Goal: Transaction & Acquisition: Purchase product/service

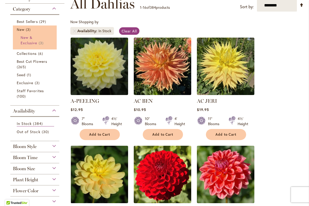
scroll to position [107, 0]
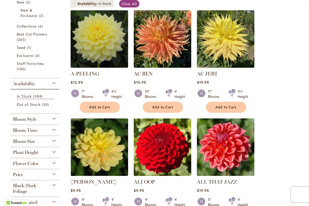
click at [54, 140] on div "Bloom Size" at bounding box center [34, 140] width 49 height 8
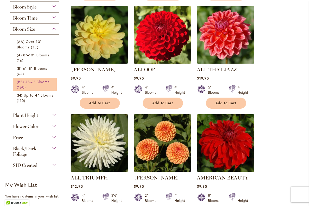
scroll to position [0, 0]
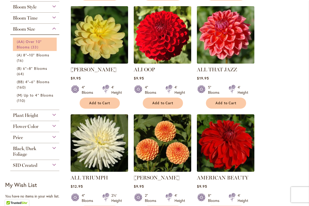
click at [33, 46] on span "33 items" at bounding box center [35, 46] width 9 height 5
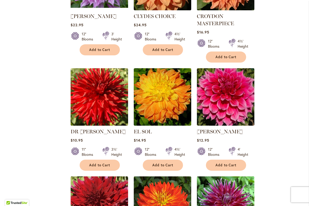
scroll to position [380, 0]
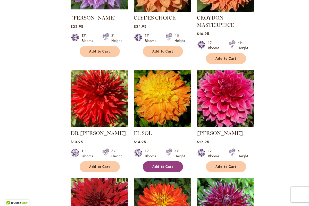
click at [168, 167] on span "Add to Cart" at bounding box center [162, 167] width 21 height 4
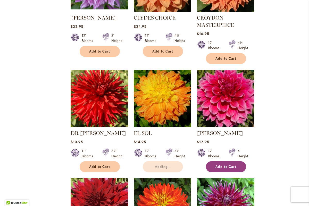
click at [220, 166] on span "Add to Cart" at bounding box center [226, 167] width 21 height 4
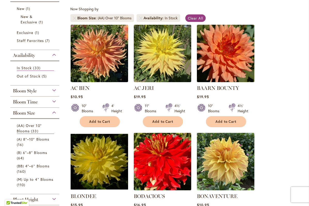
scroll to position [87, 0]
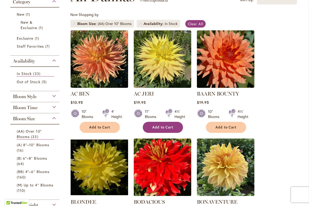
click at [162, 153] on img at bounding box center [162, 167] width 57 height 57
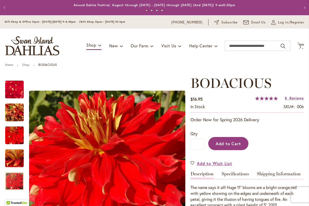
click at [228, 142] on span "Add to Cart" at bounding box center [229, 143] width 26 height 5
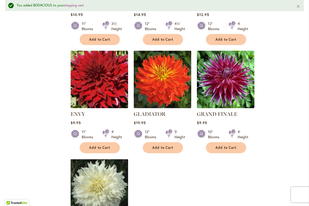
scroll to position [521, 0]
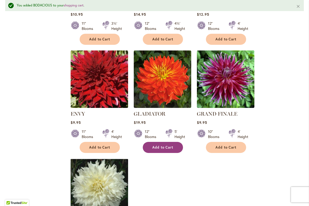
click at [161, 146] on span "Add to Cart" at bounding box center [162, 147] width 21 height 4
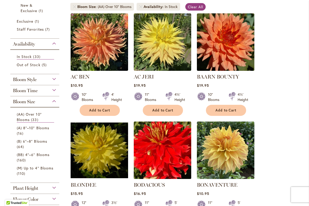
scroll to position [106, 0]
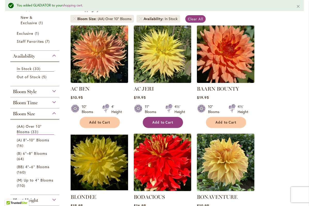
click at [161, 120] on span "Add to Cart" at bounding box center [162, 122] width 21 height 4
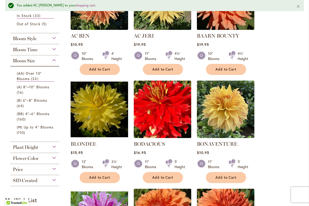
scroll to position [160, 0]
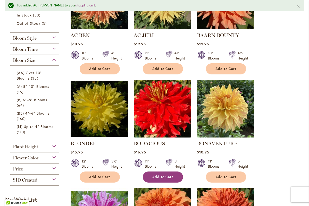
click at [162, 177] on span "Add to Cart" at bounding box center [162, 177] width 21 height 4
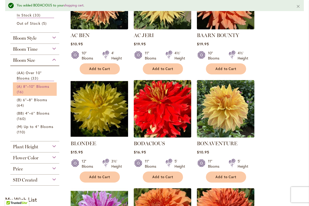
click at [28, 86] on span "(A) 8"–10" Blooms" at bounding box center [33, 86] width 32 height 5
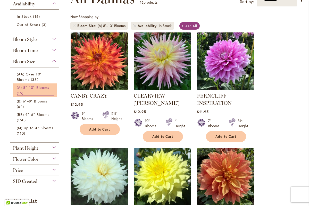
scroll to position [89, 0]
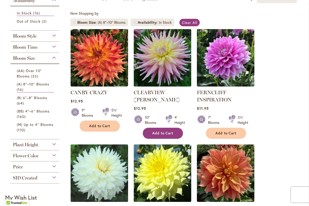
click at [162, 131] on span "Add to Cart" at bounding box center [162, 133] width 21 height 4
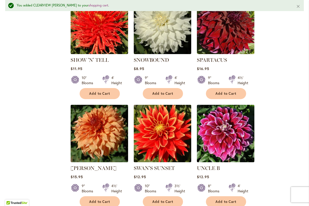
scroll to position [477, 0]
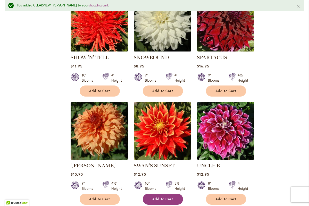
click at [157, 200] on span "Add to Cart" at bounding box center [162, 199] width 21 height 4
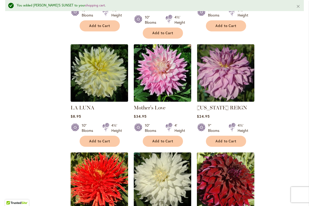
scroll to position [318, 0]
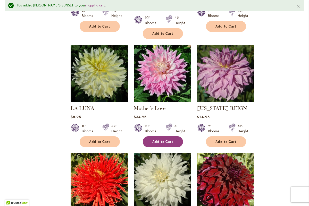
click at [159, 140] on span "Add to Cart" at bounding box center [162, 142] width 21 height 4
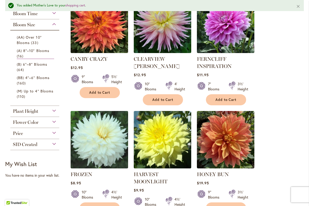
scroll to position [135, 0]
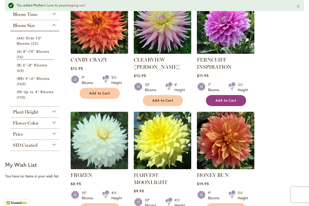
click at [229, 98] on span "Add to Cart" at bounding box center [226, 100] width 21 height 4
click at [225, 102] on span "Add to Cart" at bounding box center [226, 100] width 21 height 4
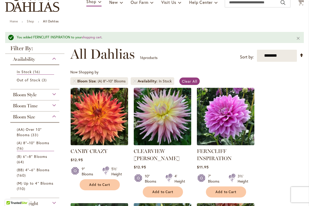
scroll to position [42, 0]
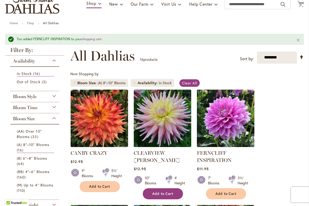
click at [162, 189] on button "Add to Cart" at bounding box center [163, 193] width 40 height 11
click at [52, 96] on div "Bloom Style" at bounding box center [34, 95] width 49 height 8
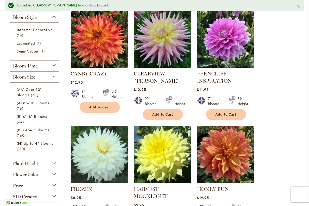
scroll to position [127, 0]
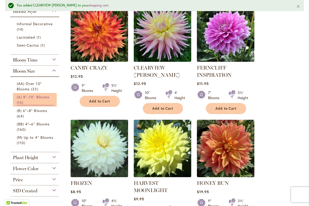
click at [30, 99] on link "(A) 8"–10" Blooms 16 items" at bounding box center [35, 99] width 37 height 11
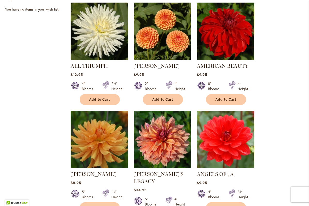
scroll to position [331, 0]
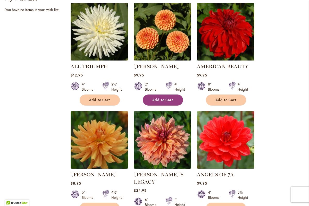
click at [161, 100] on span "Add to Cart" at bounding box center [162, 100] width 21 height 4
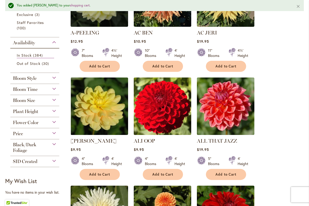
scroll to position [163, 0]
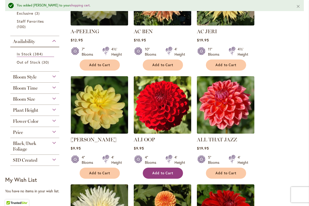
click at [158, 175] on button "Add to Cart" at bounding box center [163, 173] width 40 height 11
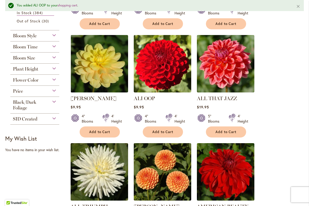
scroll to position [204, 0]
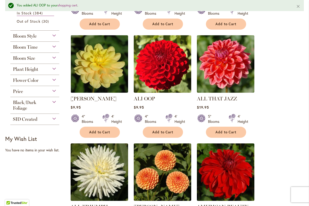
click at [54, 57] on div "Bloom Size" at bounding box center [34, 57] width 49 height 8
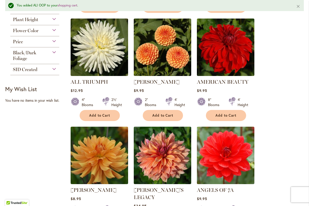
scroll to position [318, 0]
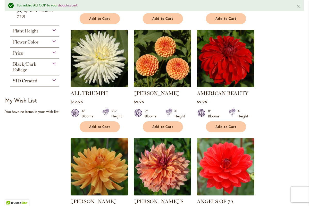
click at [53, 40] on div "Flower Color" at bounding box center [34, 41] width 49 height 8
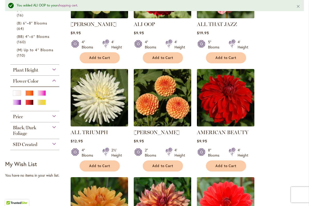
scroll to position [278, 0]
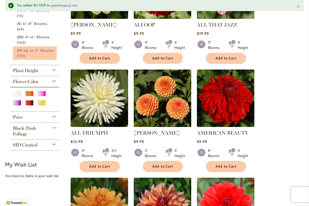
click at [35, 52] on span "(M) Up to 4" Blooms" at bounding box center [35, 50] width 37 height 5
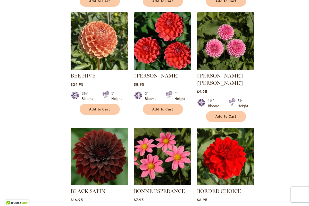
scroll to position [423, 0]
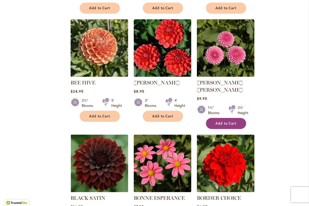
click at [225, 121] on span "Add to Cart" at bounding box center [226, 123] width 21 height 4
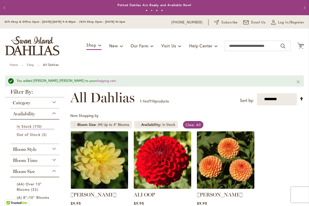
scroll to position [0, 0]
click at [300, 47] on span "15" at bounding box center [300, 46] width 3 height 3
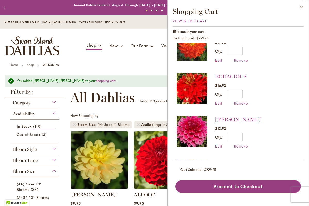
scroll to position [369, 0]
click at [242, 101] on span "Remove" at bounding box center [241, 103] width 14 height 5
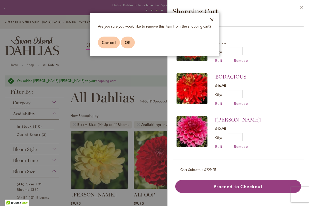
click at [129, 41] on span "OK" at bounding box center [128, 42] width 6 height 5
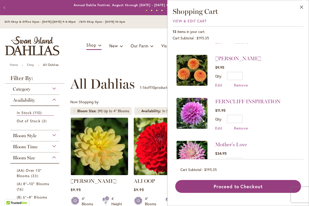
scroll to position [88, 0]
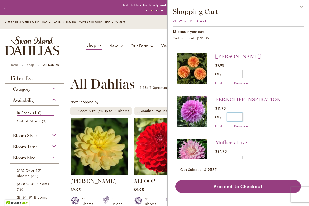
click at [241, 113] on input "*" at bounding box center [234, 117] width 15 height 8
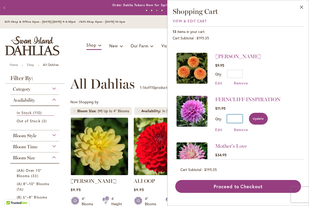
type input "*"
click at [258, 117] on span "Update" at bounding box center [258, 119] width 11 height 4
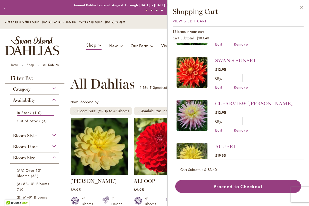
scroll to position [215, 0]
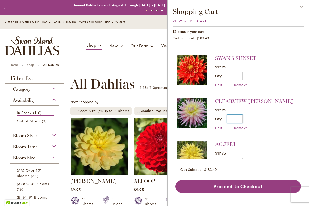
click at [242, 115] on input "*" at bounding box center [234, 119] width 15 height 8
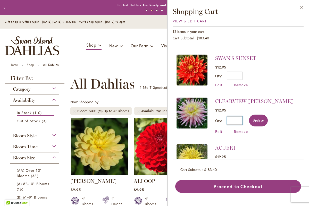
type input "*"
click at [257, 119] on span "Update" at bounding box center [258, 121] width 11 height 4
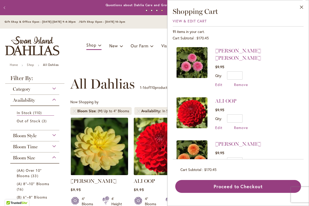
scroll to position [0, 0]
click at [243, 125] on span "Remove" at bounding box center [241, 127] width 14 height 5
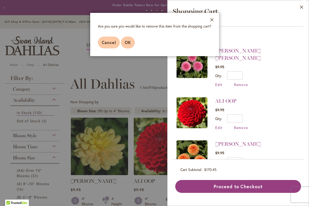
click at [129, 43] on span "OK" at bounding box center [128, 42] width 6 height 5
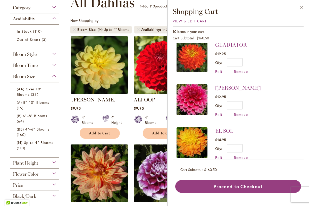
scroll to position [82, 0]
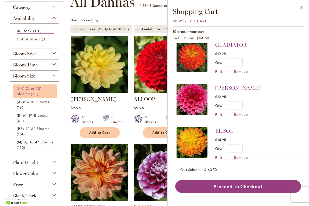
click at [29, 90] on span "(AA) Over 10" Blooms" at bounding box center [29, 91] width 25 height 10
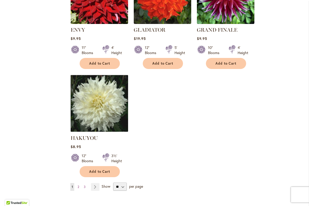
scroll to position [616, 0]
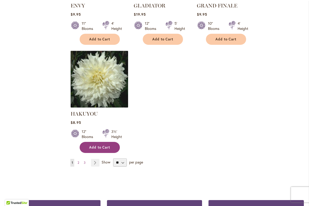
click at [100, 145] on span "Add to Cart" at bounding box center [99, 147] width 21 height 4
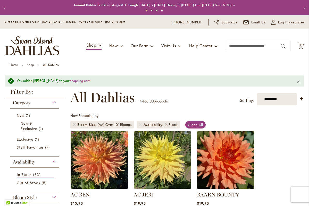
scroll to position [0, 0]
click at [300, 44] on icon "Cart .cls-1 { fill: #231f20; }" at bounding box center [300, 46] width 6 height 6
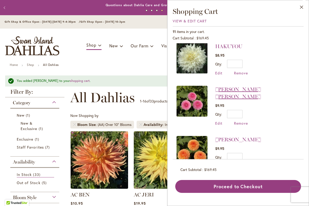
scroll to position [5, 0]
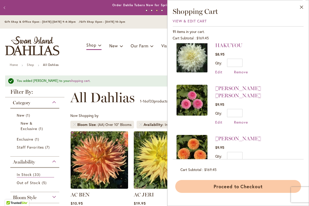
click at [228, 183] on button "Proceed to Checkout" at bounding box center [238, 186] width 126 height 13
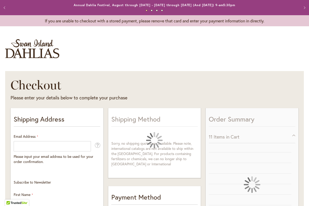
select select "**"
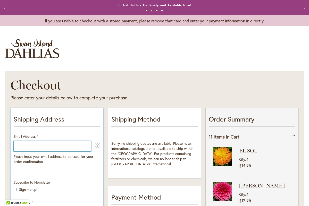
type input "**********"
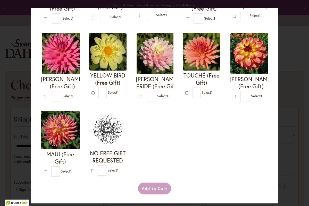
scroll to position [179, 0]
click at [58, 148] on img at bounding box center [60, 130] width 39 height 39
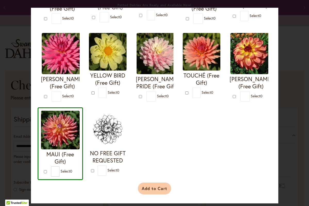
click at [153, 195] on button "Add to Cart" at bounding box center [154, 189] width 33 height 12
click at [72, 143] on img at bounding box center [60, 130] width 39 height 39
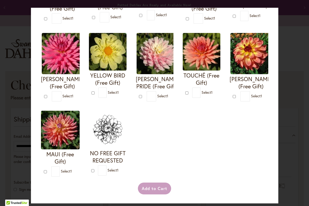
scroll to position [0, 0]
click at [58, 137] on img at bounding box center [60, 130] width 39 height 39
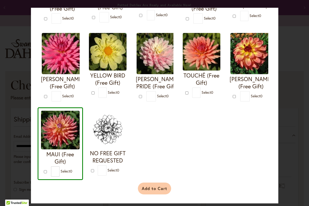
click at [148, 188] on button "Add to Cart" at bounding box center [154, 189] width 33 height 12
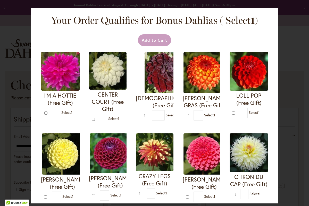
click at [148, 39] on div "Add to Cart" at bounding box center [154, 40] width 229 height 12
click at [159, 42] on div "Add to Cart" at bounding box center [154, 40] width 229 height 12
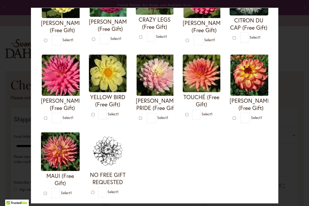
scroll to position [168, 0]
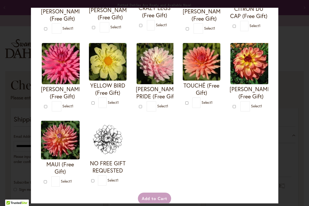
click at [67, 152] on img at bounding box center [60, 140] width 39 height 39
type input "*"
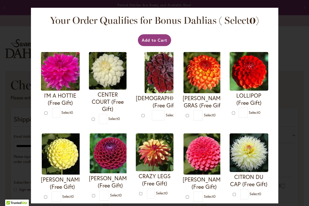
scroll to position [0, 0]
click at [153, 40] on button "Add to Cart" at bounding box center [154, 40] width 33 height 12
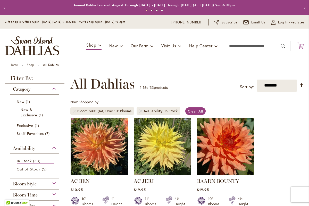
click at [302, 45] on icon "Cart .cls-1 { fill: #231f20; }" at bounding box center [300, 46] width 6 height 6
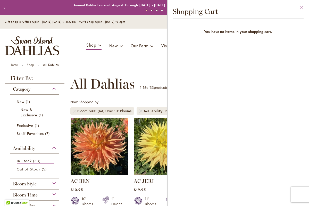
click at [302, 6] on button "Close" at bounding box center [302, 8] width 14 height 16
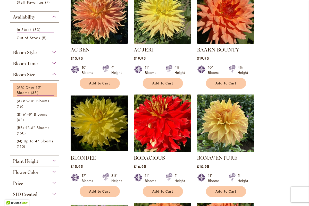
scroll to position [140, 0]
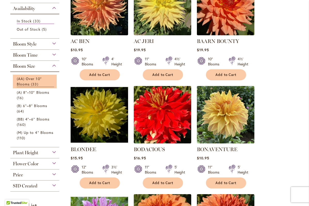
click at [26, 76] on li "(AA) Over 10" Blooms 33 items" at bounding box center [35, 82] width 44 height 14
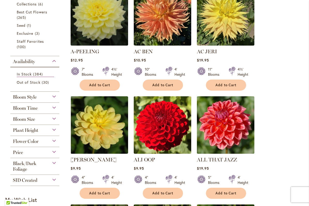
click at [52, 96] on div "Bloom Style" at bounding box center [34, 96] width 49 height 8
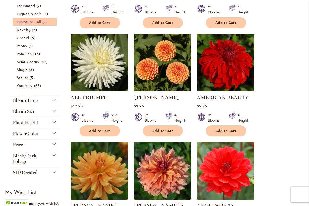
scroll to position [305, 0]
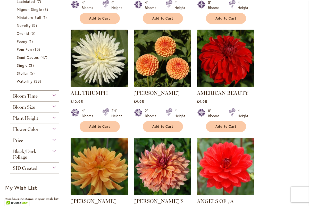
click at [56, 107] on div "Bloom Size" at bounding box center [34, 106] width 49 height 8
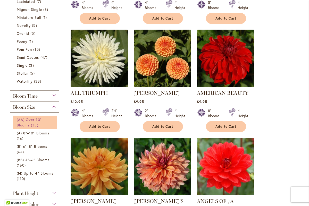
click at [29, 121] on span "(AA) Over 10" Blooms" at bounding box center [29, 122] width 25 height 10
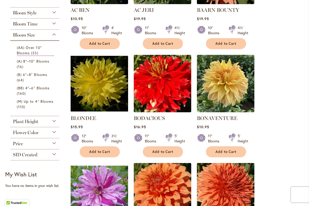
scroll to position [173, 0]
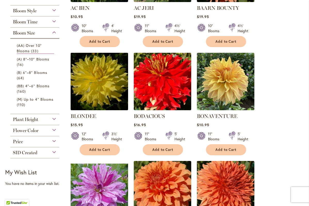
click at [101, 93] on img at bounding box center [99, 81] width 60 height 60
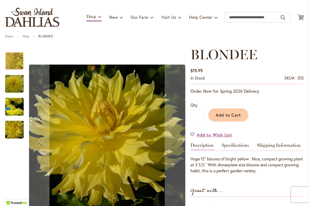
scroll to position [35, 0]
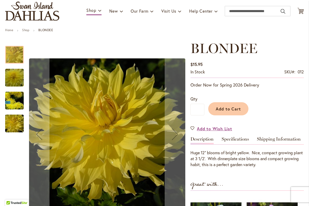
click at [14, 80] on img "Blondee" at bounding box center [14, 77] width 37 height 25
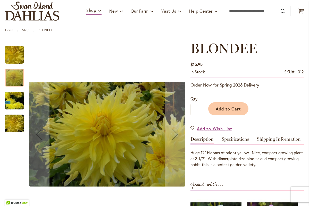
click at [13, 92] on img "Blondee" at bounding box center [14, 101] width 37 height 34
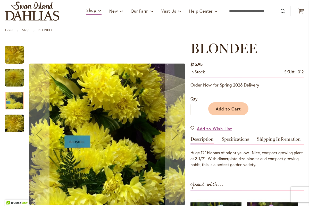
click at [17, 120] on img "Blondee" at bounding box center [14, 123] width 37 height 25
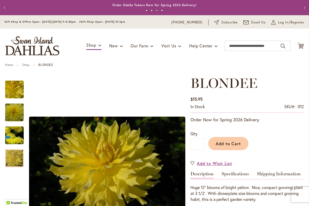
scroll to position [0, 0]
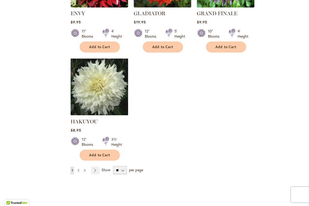
scroll to position [613, 0]
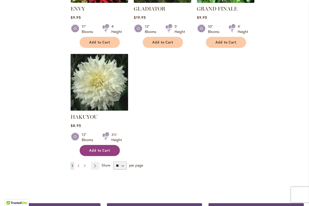
click at [101, 148] on span "Add to Cart" at bounding box center [99, 150] width 21 height 4
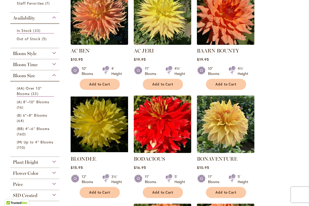
scroll to position [138, 0]
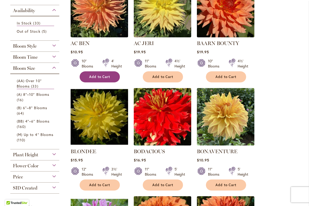
click at [110, 77] on span "Add to Cart" at bounding box center [99, 77] width 21 height 4
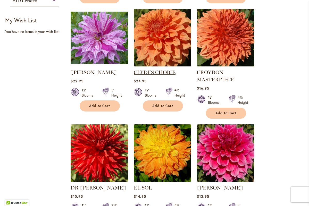
scroll to position [326, 0]
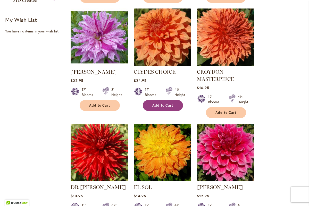
click at [167, 103] on span "Add to Cart" at bounding box center [162, 105] width 21 height 4
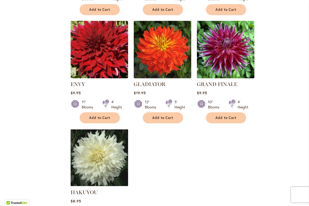
scroll to position [531, 0]
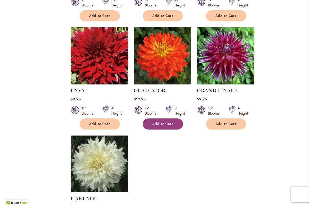
click at [162, 123] on span "Add to Cart" at bounding box center [162, 124] width 21 height 4
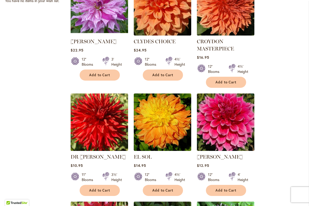
scroll to position [357, 0]
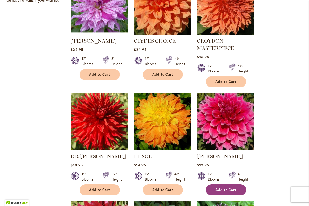
click at [225, 188] on span "Add to Cart" at bounding box center [226, 190] width 21 height 4
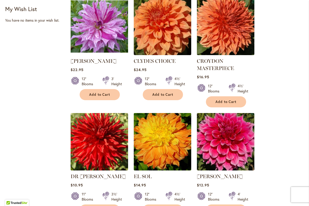
scroll to position [361, 0]
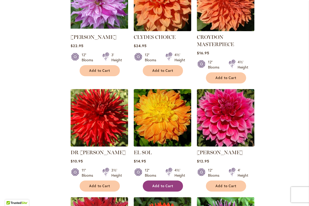
click at [163, 184] on span "Add to Cart" at bounding box center [162, 186] width 21 height 4
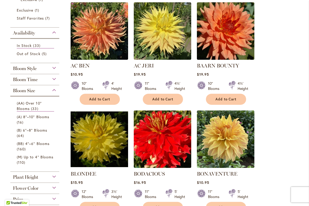
scroll to position [103, 0]
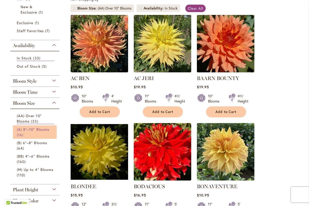
click at [32, 129] on span "(A) 8"–10" Blooms" at bounding box center [33, 129] width 32 height 5
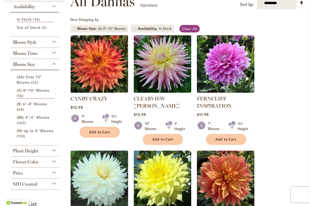
scroll to position [84, 0]
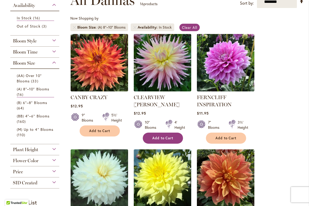
click at [164, 133] on button "Add to Cart" at bounding box center [163, 138] width 40 height 11
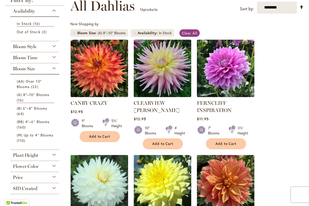
scroll to position [82, 0]
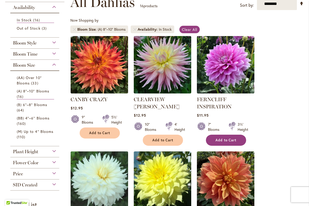
click at [227, 139] on span "Add to Cart" at bounding box center [226, 140] width 21 height 4
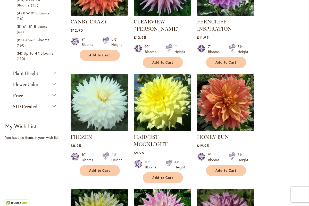
scroll to position [166, 0]
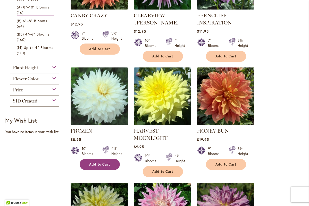
click at [97, 161] on button "Add to Cart" at bounding box center [100, 164] width 40 height 11
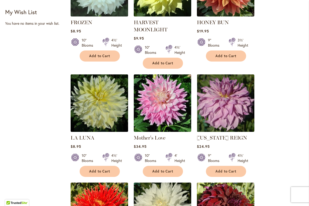
scroll to position [275, 0]
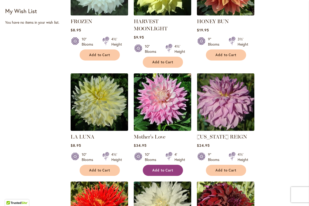
click at [155, 170] on span "Add to Cart" at bounding box center [162, 170] width 21 height 4
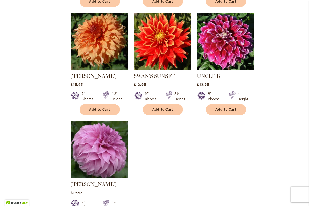
scroll to position [553, 0]
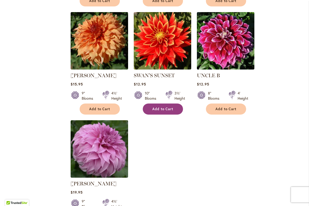
click at [168, 108] on span "Add to Cart" at bounding box center [162, 109] width 21 height 4
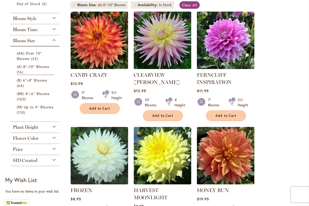
scroll to position [106, 0]
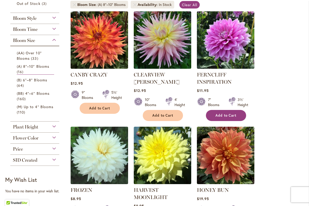
click at [233, 117] on span "Add to Cart" at bounding box center [226, 115] width 21 height 4
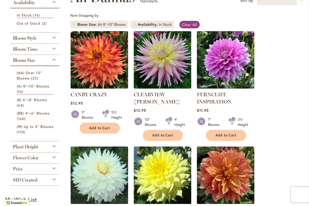
scroll to position [94, 0]
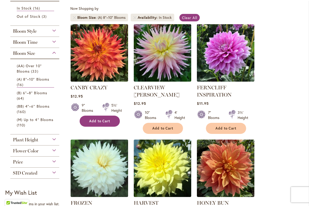
click at [94, 121] on span "Add to Cart" at bounding box center [99, 121] width 21 height 4
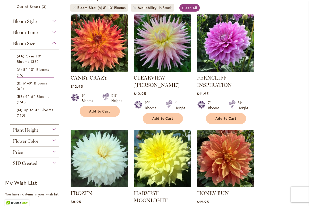
scroll to position [117, 0]
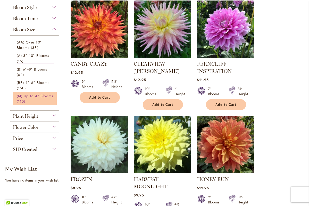
click at [31, 97] on span "(M) Up to 4" Blooms" at bounding box center [35, 96] width 37 height 5
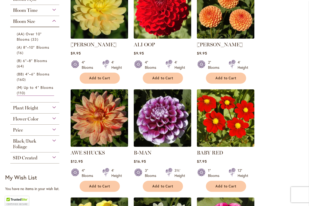
scroll to position [139, 0]
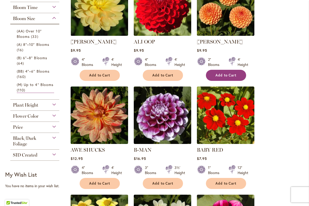
click at [222, 71] on button "Add to Cart" at bounding box center [226, 75] width 40 height 11
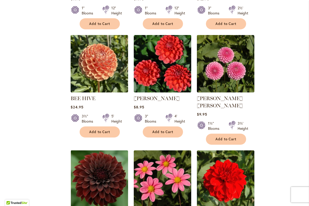
scroll to position [409, 0]
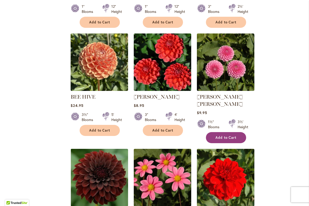
click at [226, 132] on button "Add to Cart" at bounding box center [226, 137] width 40 height 11
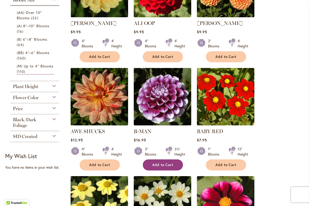
scroll to position [152, 0]
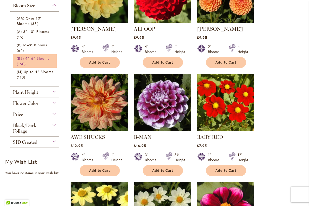
click at [32, 57] on span "(BB) 4"–6" Blooms" at bounding box center [33, 58] width 33 height 5
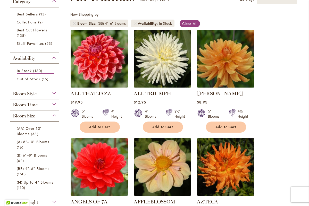
scroll to position [92, 0]
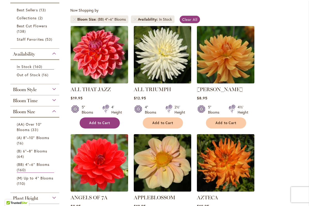
click at [95, 124] on span "Add to Cart" at bounding box center [99, 123] width 21 height 4
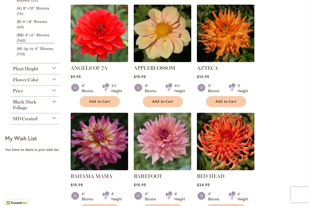
scroll to position [205, 0]
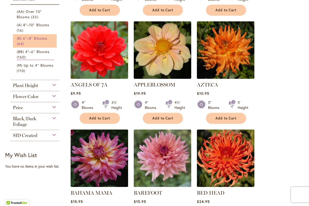
click at [29, 43] on link "(B) 6"–8" Blooms 64 items" at bounding box center [35, 41] width 37 height 11
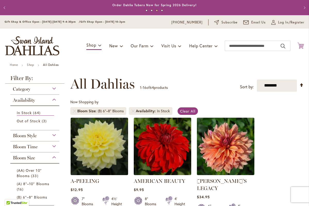
click at [300, 46] on icon "Cart .cls-1 { fill: #231f20; }" at bounding box center [300, 46] width 6 height 6
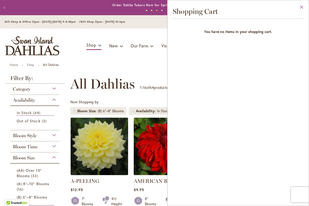
click at [303, 6] on button "Close" at bounding box center [302, 8] width 14 height 16
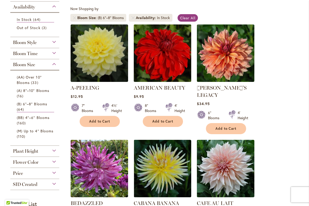
scroll to position [121, 0]
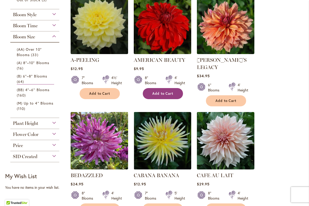
click at [165, 94] on span "Add to Cart" at bounding box center [162, 94] width 21 height 4
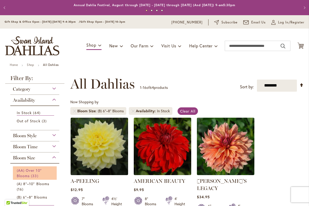
click at [30, 170] on span "(AA) Over 10" Blooms" at bounding box center [29, 173] width 25 height 10
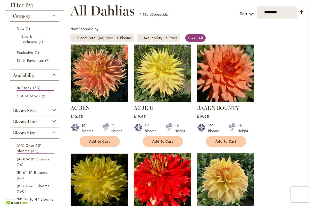
scroll to position [73, 0]
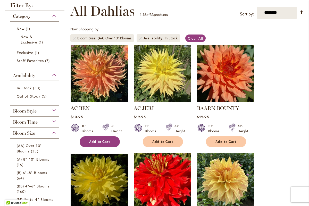
click at [100, 140] on span "Add to Cart" at bounding box center [99, 142] width 21 height 4
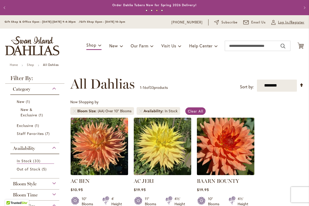
click at [284, 21] on span "Log In/Register" at bounding box center [291, 22] width 26 height 5
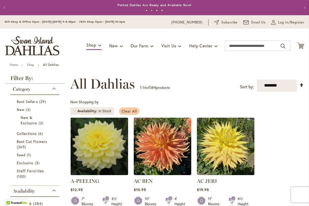
click at [127, 110] on span "Clear All" at bounding box center [129, 111] width 15 height 5
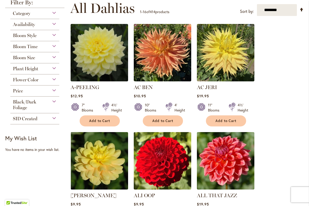
scroll to position [29, 0]
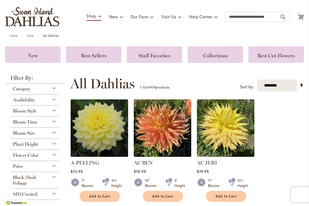
click at [54, 132] on div "Bloom Size" at bounding box center [34, 132] width 49 height 8
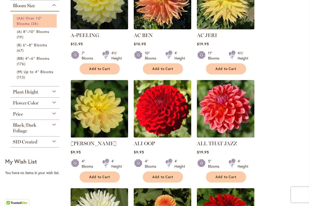
click at [37, 22] on span "38 items" at bounding box center [35, 23] width 9 height 5
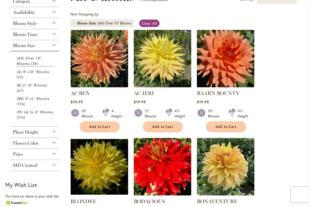
scroll to position [88, 0]
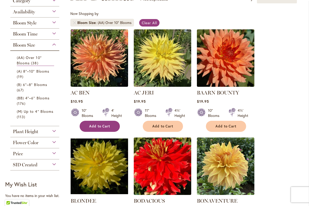
click at [105, 124] on span "Add to Cart" at bounding box center [99, 126] width 21 height 4
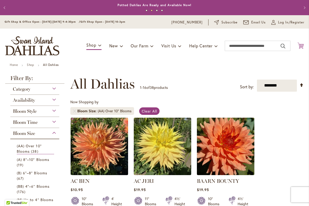
click at [300, 47] on icon at bounding box center [300, 46] width 6 height 6
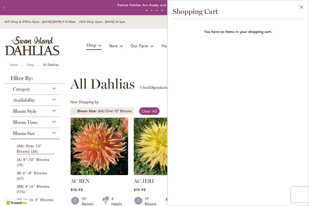
click at [301, 8] on button "Close" at bounding box center [302, 8] width 14 height 16
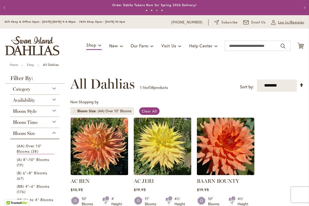
click at [282, 23] on span "Log In/Register" at bounding box center [291, 22] width 26 height 5
